Goal: Task Accomplishment & Management: Use online tool/utility

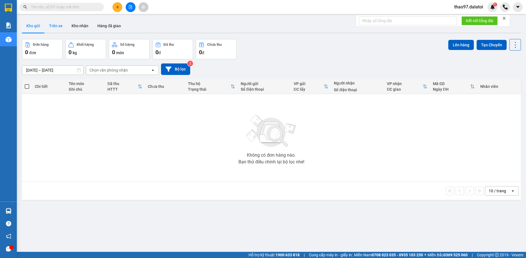
click at [54, 24] on button "Trên xe" at bounding box center [56, 25] width 22 height 13
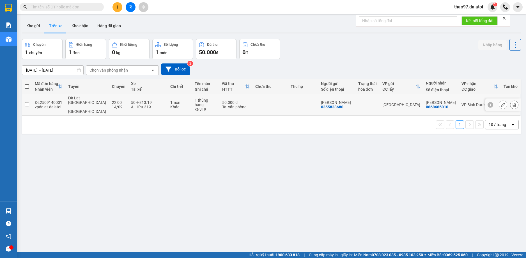
click at [27, 102] on input "checkbox" at bounding box center [27, 104] width 4 height 4
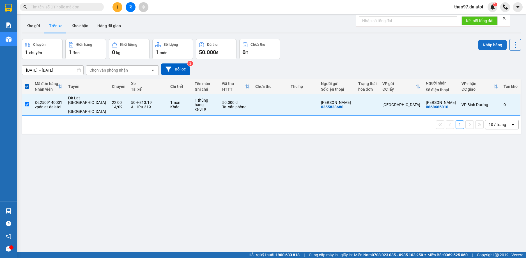
click at [487, 44] on button "Nhập hàng" at bounding box center [492, 45] width 28 height 10
checkbox input "false"
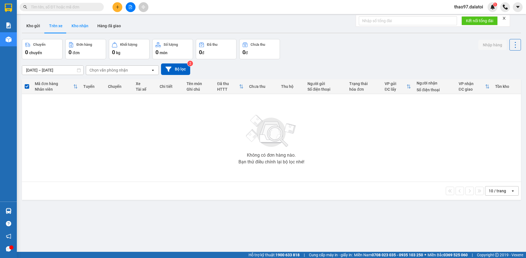
click at [87, 26] on button "Kho nhận" at bounding box center [80, 25] width 26 height 13
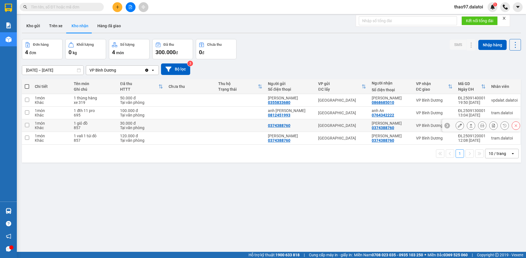
click at [26, 125] on input "checkbox" at bounding box center [27, 125] width 4 height 4
checkbox input "true"
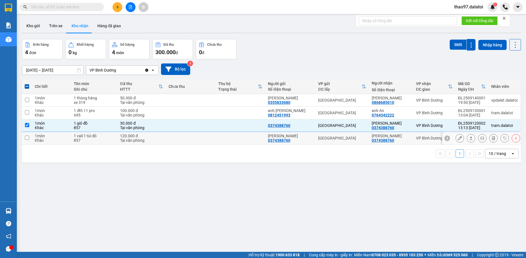
click at [27, 138] on input "checkbox" at bounding box center [27, 137] width 4 height 4
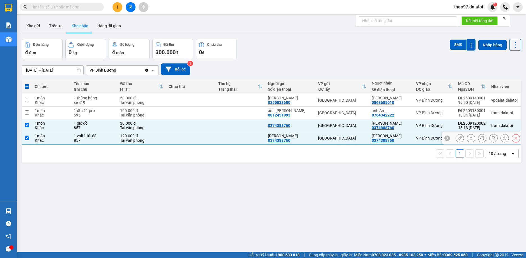
click at [26, 139] on input "checkbox" at bounding box center [27, 137] width 4 height 4
checkbox input "false"
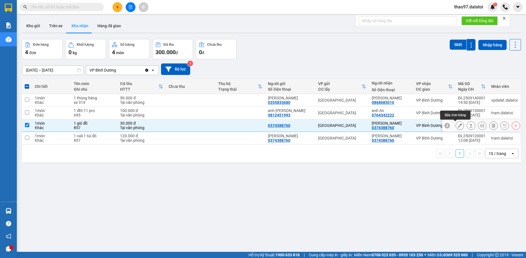
click at [458, 124] on icon at bounding box center [460, 125] width 4 height 4
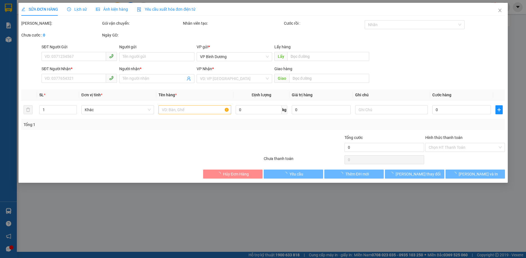
type input "0374388760"
type input "[PERSON_NAME]"
type input "30.000"
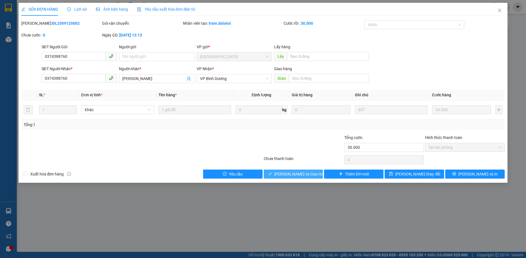
click at [293, 176] on span "[PERSON_NAME] và Giao hàng" at bounding box center [301, 174] width 54 height 6
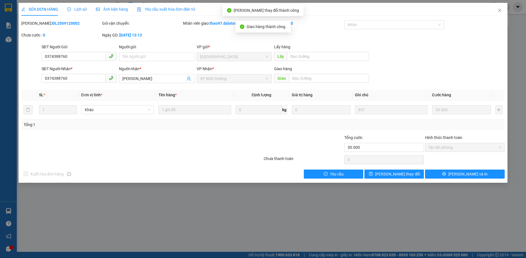
click at [148, 201] on div "SỬA ĐƠN HÀNG Lịch sử Ảnh kiện hàng Yêu cầu xuất hóa đơn điện tử Total Paid Fee …" at bounding box center [263, 129] width 526 height 258
click at [498, 11] on icon "close" at bounding box center [499, 10] width 4 height 4
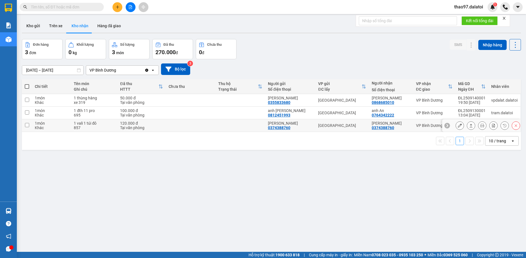
click at [27, 126] on input "checkbox" at bounding box center [27, 125] width 4 height 4
checkbox input "true"
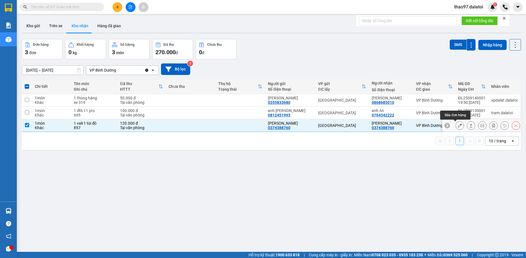
click at [458, 125] on icon at bounding box center [460, 125] width 4 height 4
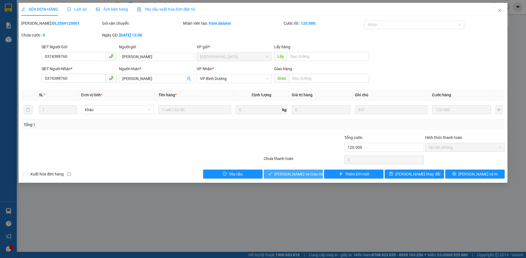
click at [311, 174] on span "[PERSON_NAME] và Giao hàng" at bounding box center [301, 174] width 54 height 6
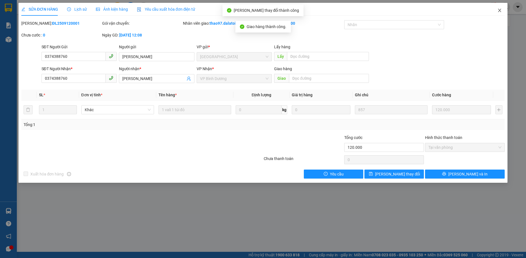
click at [499, 10] on icon "close" at bounding box center [499, 10] width 4 height 4
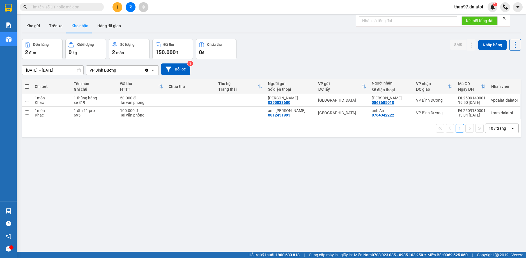
click at [474, 7] on span "thao97.dalatoi" at bounding box center [468, 6] width 38 height 7
click at [469, 15] on span "Đăng xuất" at bounding box center [471, 17] width 26 height 6
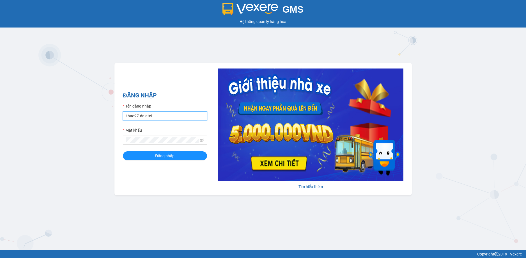
click at [181, 112] on input "thao97.dalatoi" at bounding box center [165, 115] width 84 height 9
type input "vpnhatrang.dalatoi"
click at [174, 155] on button "Đăng nhập" at bounding box center [165, 155] width 84 height 9
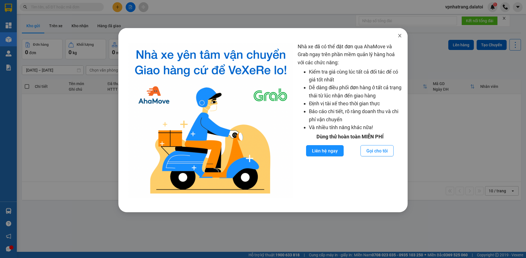
click at [399, 36] on icon "close" at bounding box center [399, 35] width 4 height 4
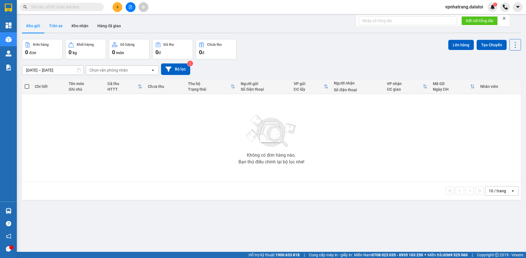
click at [60, 24] on button "Trên xe" at bounding box center [56, 25] width 22 height 13
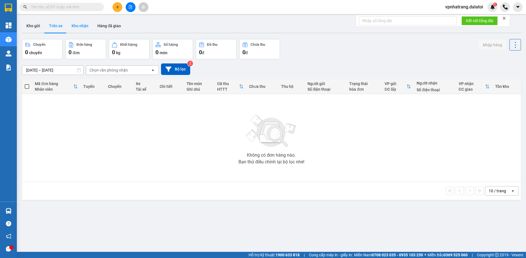
click at [74, 25] on button "Kho nhận" at bounding box center [80, 25] width 26 height 13
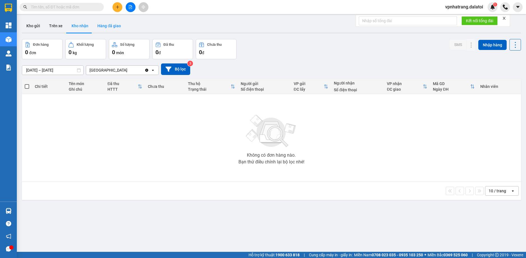
click at [109, 24] on button "Hàng đã giao" at bounding box center [109, 25] width 33 height 13
